Goal: Information Seeking & Learning: Check status

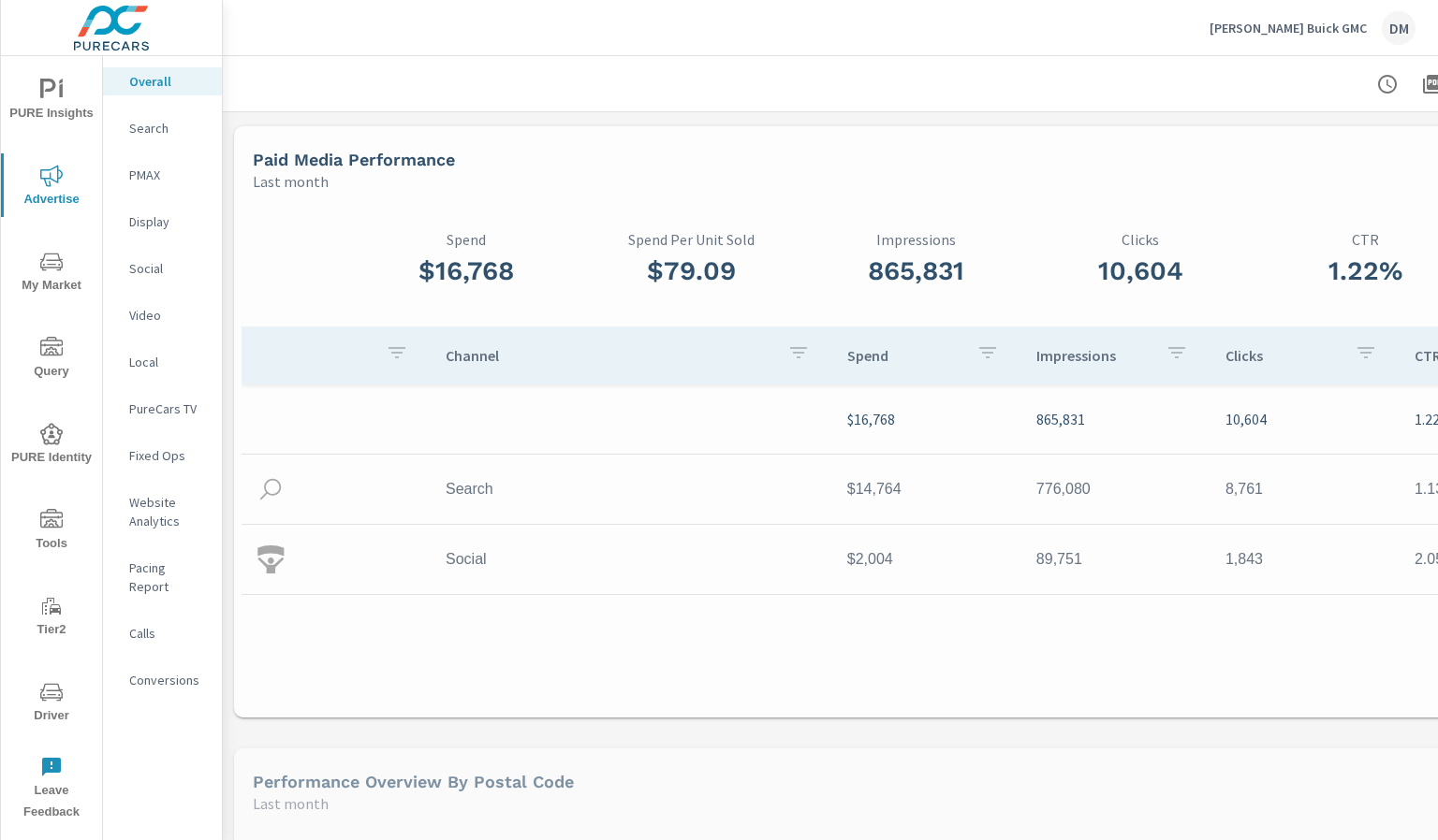
click at [48, 275] on span "My Market" at bounding box center [51, 273] width 90 height 45
